Goal: Information Seeking & Learning: Learn about a topic

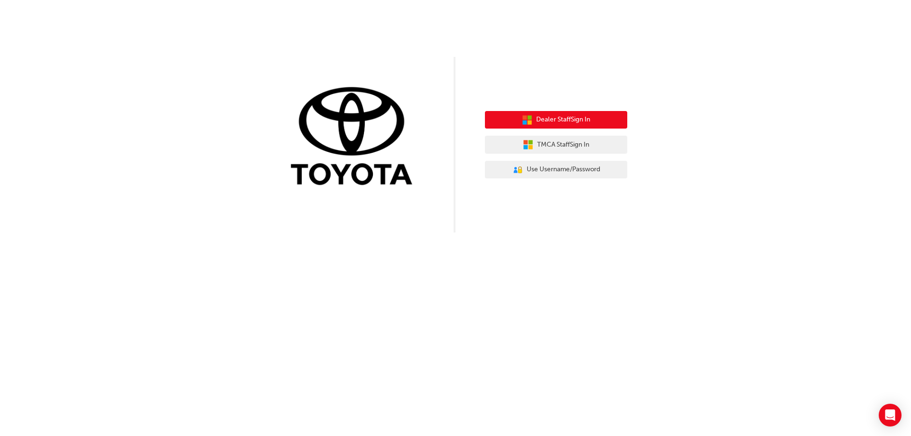
click at [580, 122] on span "Dealer Staff Sign In" at bounding box center [563, 119] width 54 height 11
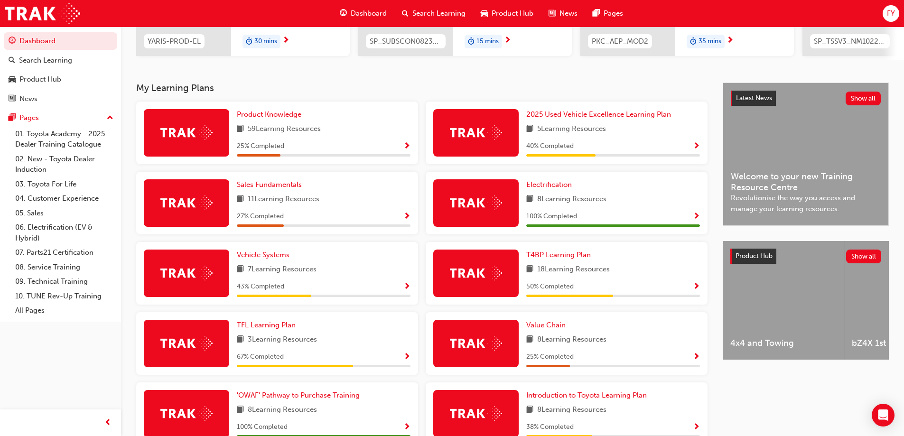
scroll to position [190, 0]
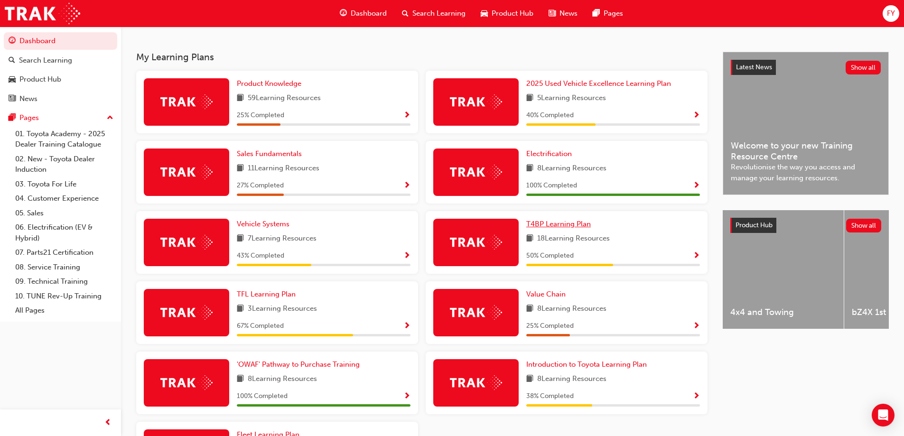
click at [574, 228] on span "T4BP Learning Plan" at bounding box center [558, 224] width 65 height 9
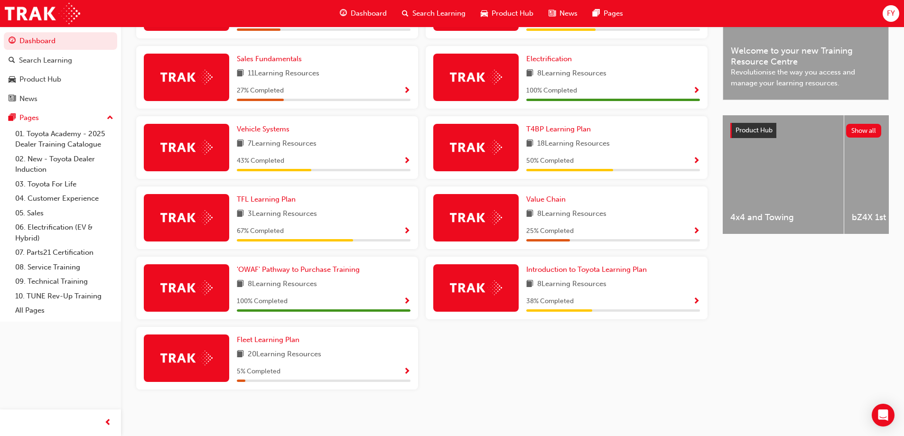
scroll to position [289, 0]
click at [263, 126] on span "Vehicle Systems" at bounding box center [263, 129] width 53 height 9
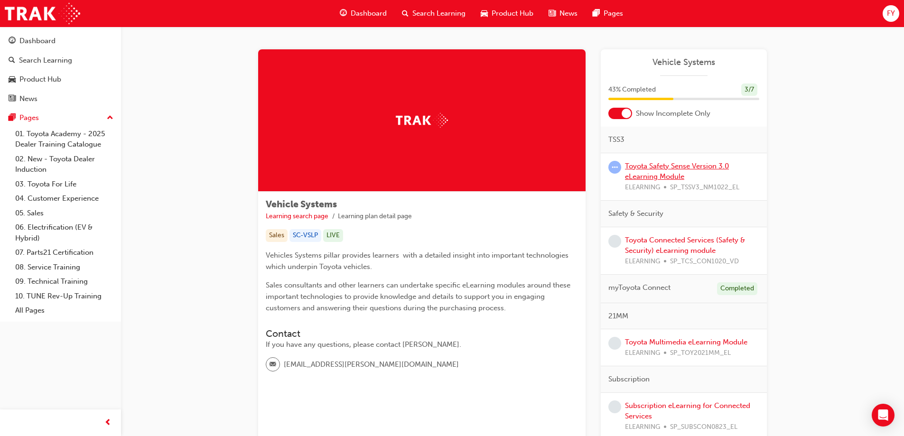
click at [640, 164] on link "Toyota Safety Sense Version 3.0 eLearning Module" at bounding box center [677, 171] width 104 height 19
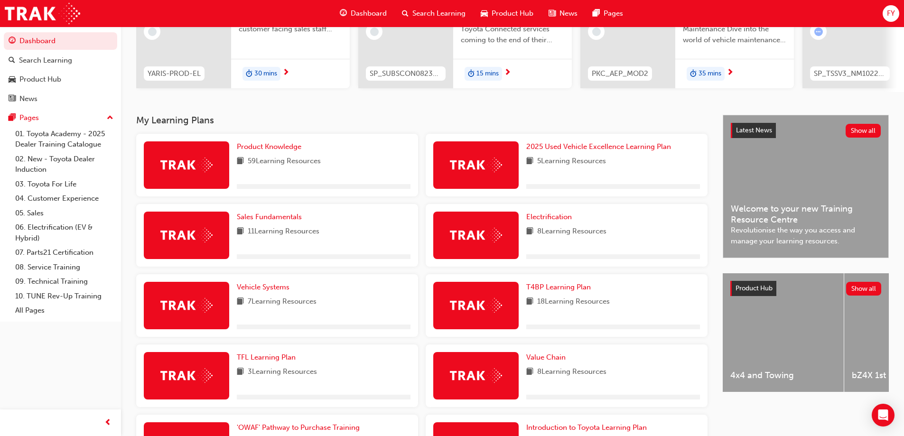
scroll to position [142, 0]
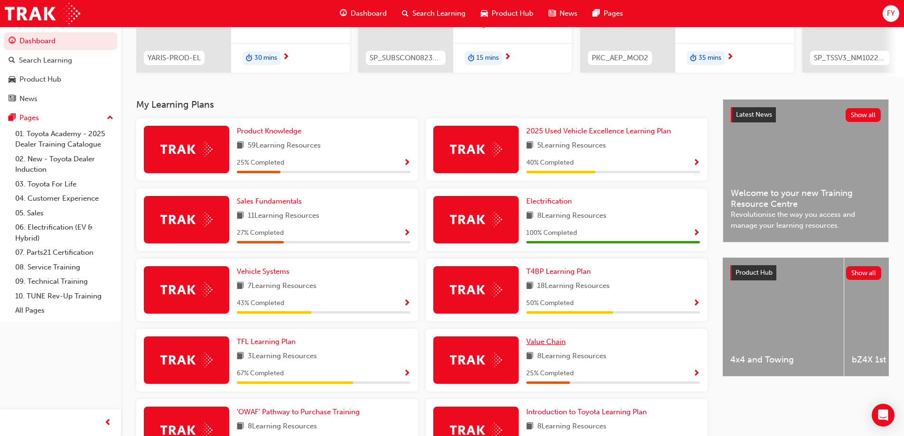
click at [538, 346] on span "Value Chain" at bounding box center [545, 341] width 39 height 9
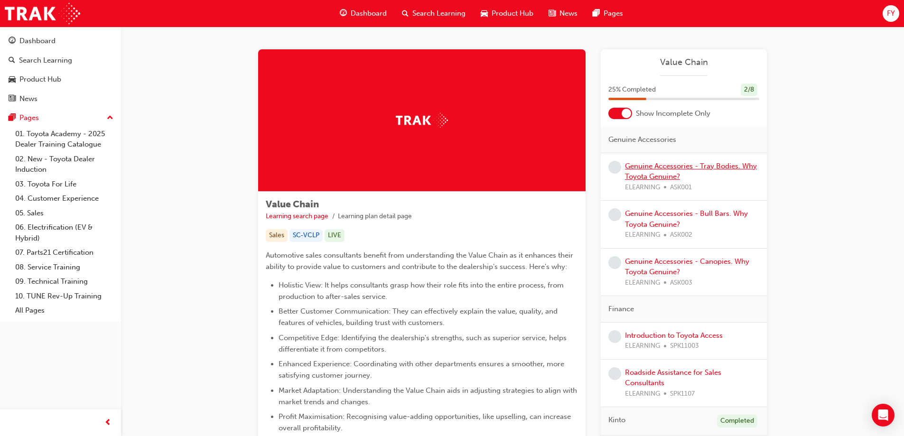
click at [708, 166] on link "Genuine Accessories - Tray Bodies. Why Toyota Genuine?" at bounding box center [691, 171] width 132 height 19
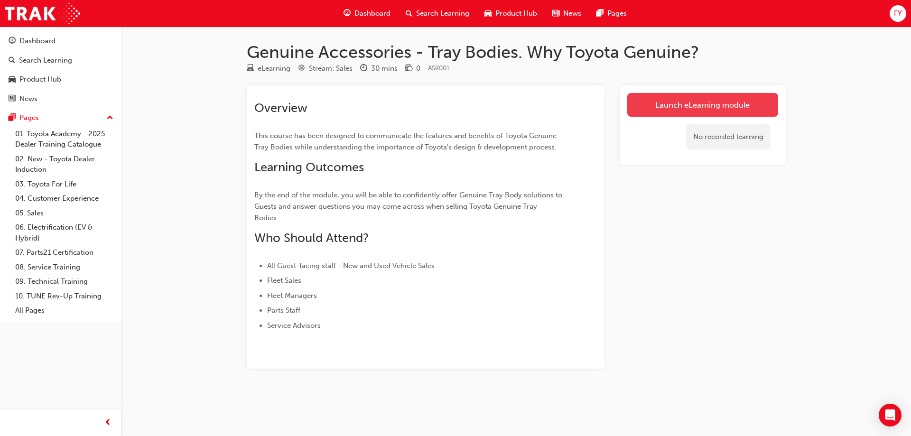
click at [683, 107] on link "Launch eLearning module" at bounding box center [702, 105] width 151 height 24
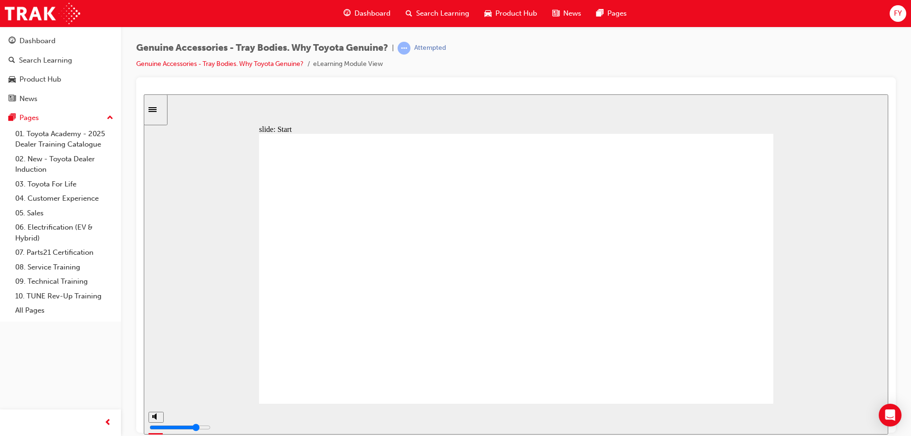
type input "41800"
